Goal: Find specific page/section: Find specific page/section

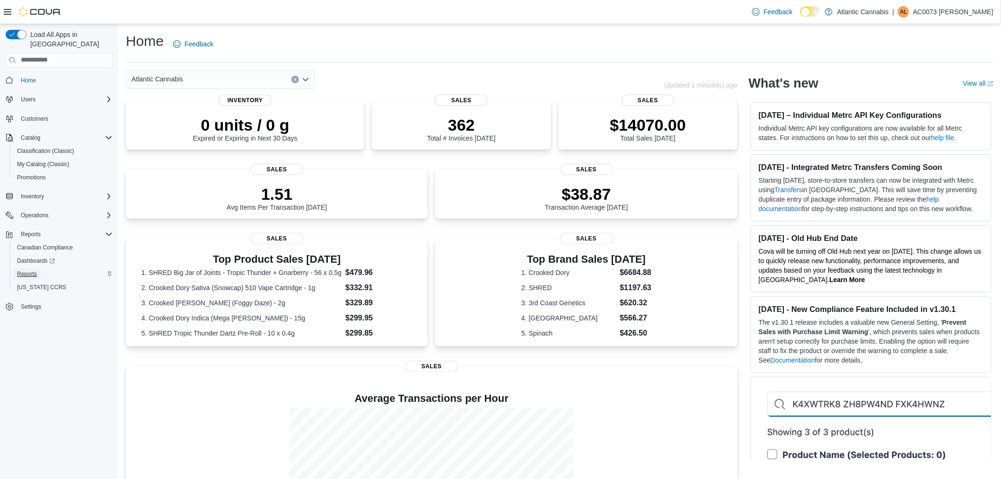
click at [25, 270] on span "Reports" at bounding box center [27, 274] width 20 height 8
